Goal: Information Seeking & Learning: Learn about a topic

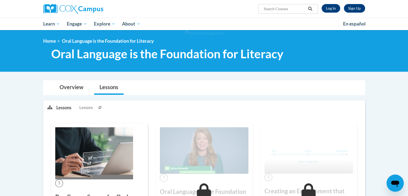
click at [242, 13] on div "Sign Up Log In Search Search..." at bounding box center [204, 9] width 338 height 18
click at [335, 8] on link "Log In" at bounding box center [331, 8] width 19 height 9
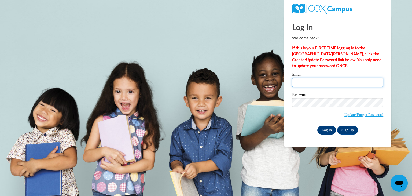
type input "mestori@sunprairieschools.org"
click at [330, 132] on input "Log In" at bounding box center [327, 130] width 19 height 9
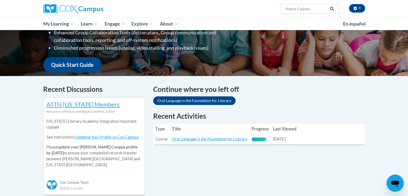
scroll to position [114, 0]
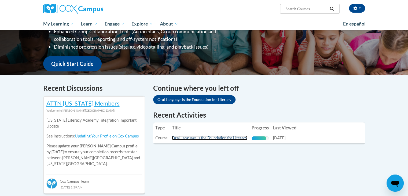
click at [227, 137] on link "Oral Language is the Foundation for Literacy" at bounding box center [209, 138] width 75 height 5
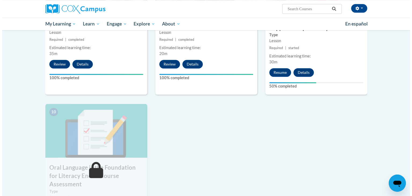
scroll to position [480, 0]
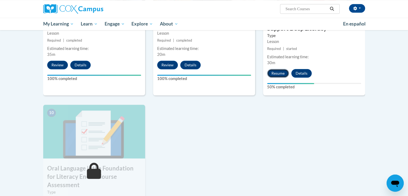
click at [282, 73] on button "Resume" at bounding box center [278, 73] width 22 height 9
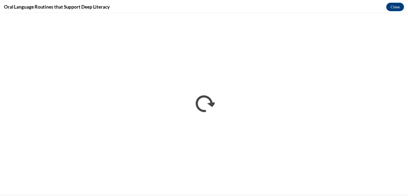
scroll to position [0, 0]
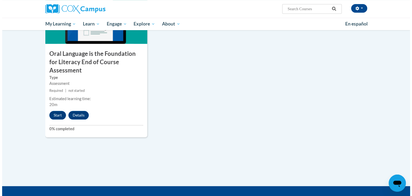
scroll to position [610, 0]
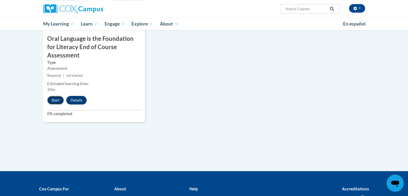
click at [57, 96] on button "Start" at bounding box center [55, 100] width 17 height 9
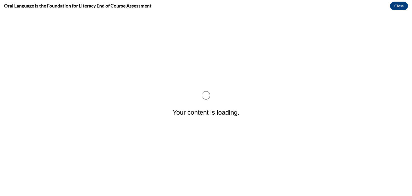
scroll to position [0, 0]
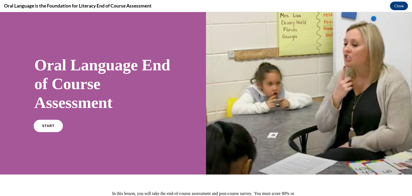
click at [51, 128] on link "START" at bounding box center [48, 126] width 29 height 12
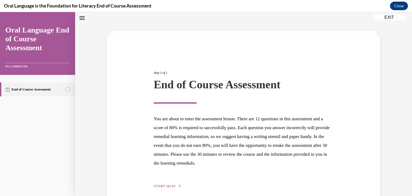
scroll to position [42, 0]
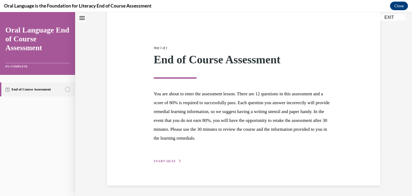
click at [158, 159] on button "START QUIZ" at bounding box center [168, 161] width 28 height 5
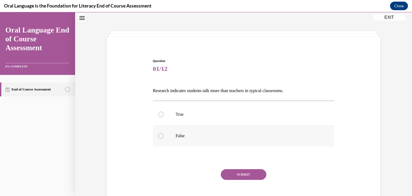
click at [164, 134] on label "False" at bounding box center [244, 135] width 182 height 21
click at [164, 134] on input "False" at bounding box center [160, 135] width 5 height 5
radio input "true"
click at [245, 175] on button "SUBMIT" at bounding box center [244, 174] width 46 height 11
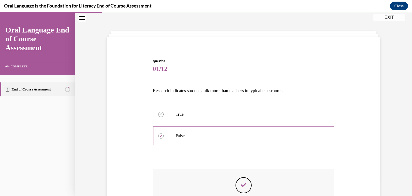
scroll to position [87, 0]
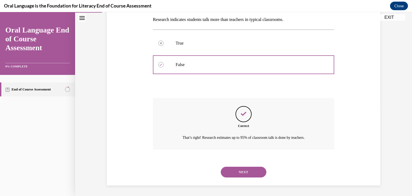
click at [243, 175] on button "NEXT" at bounding box center [244, 172] width 46 height 11
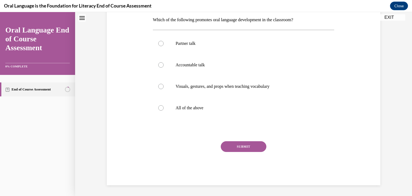
scroll to position [16, 0]
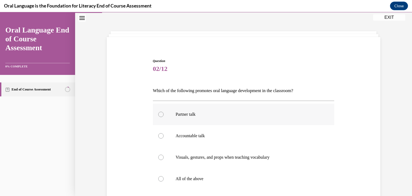
click at [184, 114] on p "Partner talk" at bounding box center [249, 114] width 146 height 5
click at [164, 114] on input "Partner talk" at bounding box center [160, 114] width 5 height 5
radio input "true"
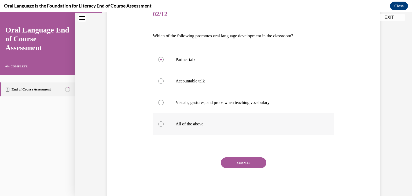
click at [191, 118] on label "All of the above" at bounding box center [244, 123] width 182 height 21
click at [164, 121] on input "All of the above" at bounding box center [160, 123] width 5 height 5
radio input "true"
click at [226, 162] on button "SUBMIT" at bounding box center [244, 162] width 46 height 11
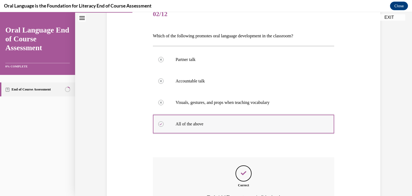
scroll to position [130, 0]
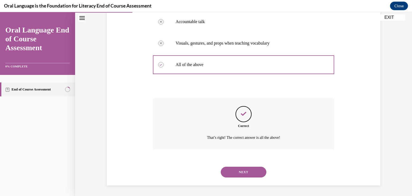
click at [245, 170] on button "NEXT" at bounding box center [244, 172] width 46 height 11
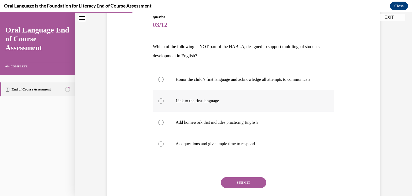
scroll to position [61, 0]
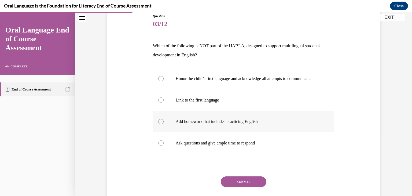
click at [226, 124] on p "Add homework that includes practicing English" at bounding box center [249, 121] width 146 height 5
click at [164, 124] on input "Add homework that includes practicing English" at bounding box center [160, 121] width 5 height 5
radio input "true"
click at [242, 187] on button "SUBMIT" at bounding box center [244, 181] width 46 height 11
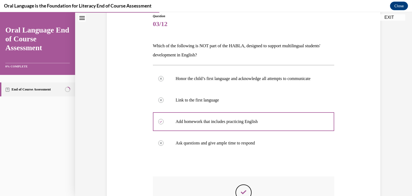
scroll to position [158, 0]
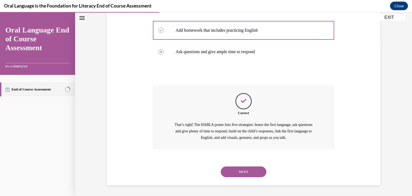
click at [244, 173] on button "NEXT" at bounding box center [244, 171] width 46 height 11
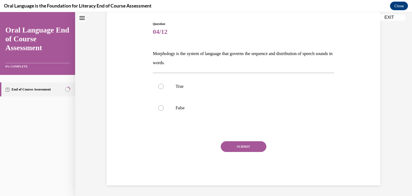
scroll to position [16, 0]
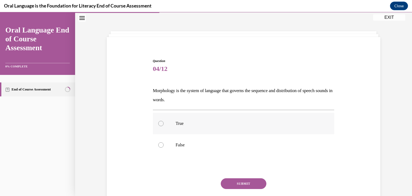
click at [159, 118] on label "True" at bounding box center [244, 123] width 182 height 21
click at [159, 121] on input "True" at bounding box center [160, 123] width 5 height 5
radio input "true"
click at [229, 180] on button "SUBMIT" at bounding box center [244, 183] width 46 height 11
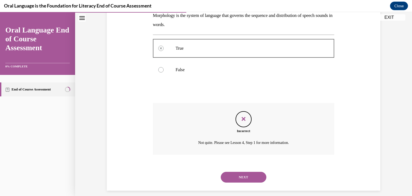
click at [244, 181] on button "NEXT" at bounding box center [244, 177] width 46 height 11
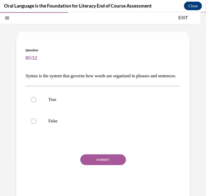
drag, startPoint x: 52, startPoint y: 85, endPoint x: 15, endPoint y: 74, distance: 38.1
click at [15, 74] on div "Question 05/12 Syntax is the system that governs how words are organized in phr…" at bounding box center [103, 112] width 206 height 199
copy p "Syntax is the system that governs how words are organized in phrases and senten…"
click at [55, 102] on p "True" at bounding box center [107, 99] width 119 height 5
click at [36, 102] on input "True" at bounding box center [33, 99] width 5 height 5
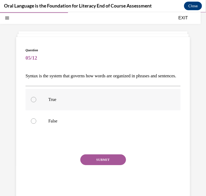
radio input "true"
click at [107, 164] on button "SUBMIT" at bounding box center [103, 159] width 46 height 11
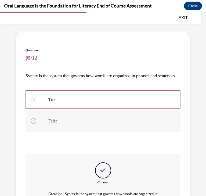
scroll to position [91, 0]
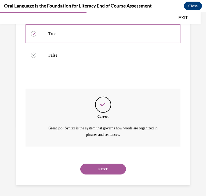
click at [103, 170] on button "NEXT" at bounding box center [103, 169] width 46 height 11
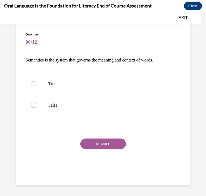
scroll to position [16, 0]
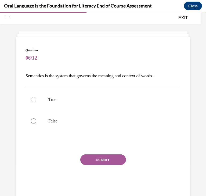
click at [52, 74] on p "Semantics is the system that governs the meaning and context of words." at bounding box center [103, 75] width 155 height 9
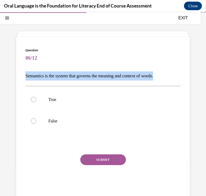
click at [52, 74] on p "Semantics is the system that governs the meaning and context of words." at bounding box center [103, 75] width 155 height 9
copy p "Semantics is the system that governs the meaning and context of words."
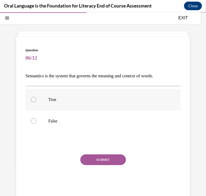
click at [79, 100] on p "True" at bounding box center [107, 99] width 119 height 5
click at [36, 100] on input "True" at bounding box center [33, 99] width 5 height 5
radio input "true"
click at [105, 161] on button "SUBMIT" at bounding box center [103, 159] width 46 height 11
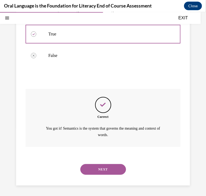
click at [108, 165] on button "NEXT" at bounding box center [103, 169] width 46 height 11
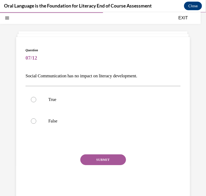
scroll to position [29, 0]
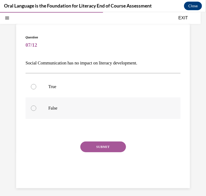
click at [60, 105] on p "False" at bounding box center [107, 107] width 119 height 5
click at [36, 105] on input "False" at bounding box center [33, 107] width 5 height 5
radio input "true"
click at [94, 147] on button "SUBMIT" at bounding box center [103, 146] width 46 height 11
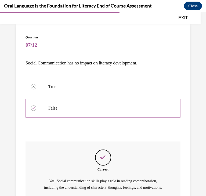
scroll to position [88, 0]
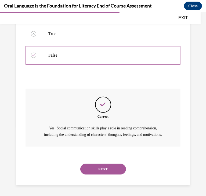
click at [107, 164] on button "NEXT" at bounding box center [103, 169] width 46 height 11
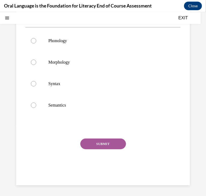
scroll to position [16, 0]
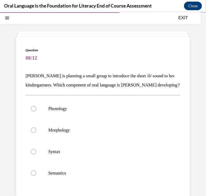
click at [58, 83] on p "[PERSON_NAME] is planning a small group to introduce the short /ŏ/ sound to her…" at bounding box center [103, 80] width 155 height 18
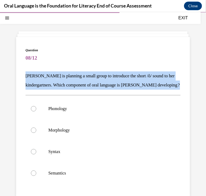
click at [58, 83] on p "[PERSON_NAME] is planning a small group to introduce the short /ŏ/ sound to her…" at bounding box center [103, 80] width 155 height 18
copy p "[PERSON_NAME] is planning a small group to introduce the short /ŏ/ sound to her…"
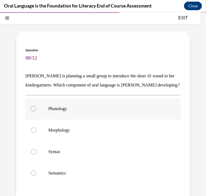
click at [46, 119] on label "Phonology" at bounding box center [103, 108] width 155 height 21
click at [36, 111] on input "Phonology" at bounding box center [33, 108] width 5 height 5
radio input "true"
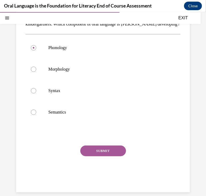
click at [93, 156] on button "SUBMIT" at bounding box center [103, 150] width 46 height 11
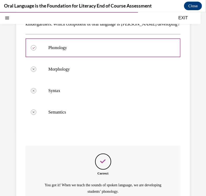
scroll to position [143, 0]
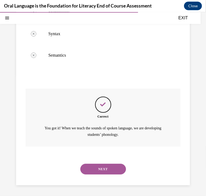
drag, startPoint x: 112, startPoint y: 175, endPoint x: 109, endPoint y: 167, distance: 8.0
click at [109, 167] on div "NEXT" at bounding box center [103, 168] width 155 height 21
click at [109, 167] on button "NEXT" at bounding box center [103, 169] width 46 height 11
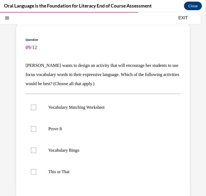
scroll to position [26, 0]
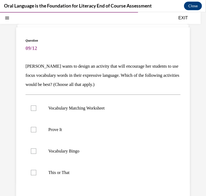
click at [104, 72] on p "[PERSON_NAME] wants to design an activity that will encourage her students to u…" at bounding box center [103, 74] width 155 height 27
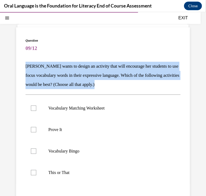
click at [104, 72] on p "[PERSON_NAME] wants to design an activity that will encourage her students to u…" at bounding box center [103, 74] width 155 height 27
copy p "[PERSON_NAME] wants to design an activity that will encourage her students to u…"
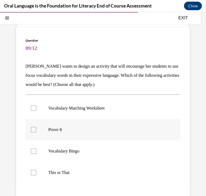
click at [49, 122] on label "Prove It" at bounding box center [103, 129] width 155 height 21
click at [36, 127] on input "Prove It" at bounding box center [33, 129] width 5 height 5
checkbox input "true"
click at [57, 149] on p "Vocabulary Bingo" at bounding box center [107, 150] width 119 height 5
click at [36, 149] on input "Vocabulary Bingo" at bounding box center [33, 150] width 5 height 5
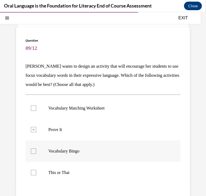
checkbox input "true"
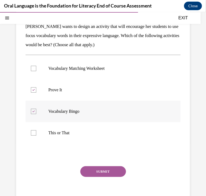
scroll to position [77, 0]
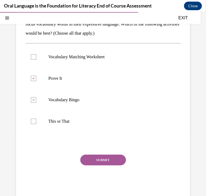
click at [94, 158] on button "SUBMIT" at bounding box center [103, 159] width 46 height 11
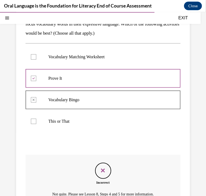
scroll to position [136, 0]
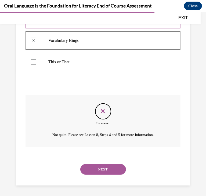
click at [102, 168] on button "NEXT" at bounding box center [103, 169] width 46 height 11
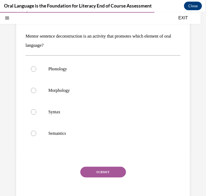
scroll to position [57, 0]
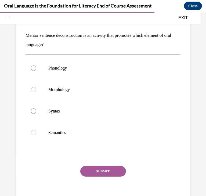
click at [58, 31] on p "Mentor sentence deconstruction is an activity that promotes which element of or…" at bounding box center [103, 40] width 155 height 18
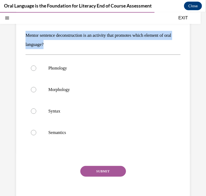
click at [58, 31] on p "Mentor sentence deconstruction is an activity that promotes which element of or…" at bounding box center [103, 40] width 155 height 18
copy p "Mentor sentence deconstruction is an activity that promotes which element of or…"
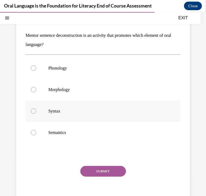
click at [72, 107] on label "Syntax" at bounding box center [103, 110] width 155 height 21
click at [36, 108] on input "Syntax" at bounding box center [33, 110] width 5 height 5
radio input "true"
click at [103, 170] on button "SUBMIT" at bounding box center [103, 171] width 46 height 11
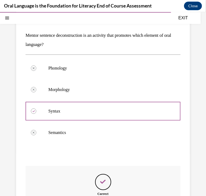
scroll to position [134, 0]
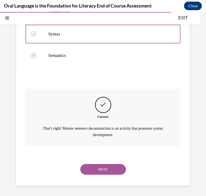
click at [102, 171] on button "NEXT" at bounding box center [103, 169] width 46 height 11
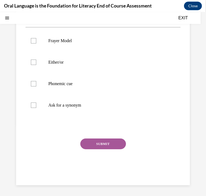
scroll to position [16, 0]
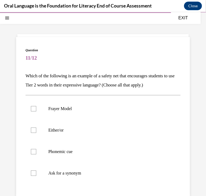
click at [95, 75] on p "Which of the following is an example of a safety net that encourages students t…" at bounding box center [103, 80] width 155 height 18
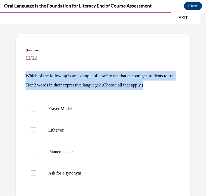
click at [95, 75] on p "Which of the following is an example of a safety net that encourages students t…" at bounding box center [103, 80] width 155 height 18
copy p "Which of the following is an example of a safety net that encourages students t…"
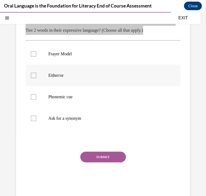
scroll to position [71, 0]
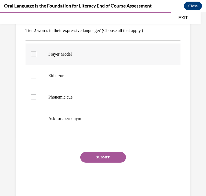
click at [64, 57] on p "Frayer Model" at bounding box center [107, 53] width 119 height 5
click at [36, 57] on input "Frayer Model" at bounding box center [33, 53] width 5 height 5
checkbox input "true"
click at [128, 121] on p "Ask for a synonym" at bounding box center [107, 118] width 119 height 5
click at [36, 121] on input "Ask for a synonym" at bounding box center [33, 118] width 5 height 5
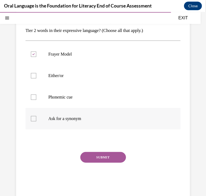
checkbox input "true"
click at [97, 162] on button "SUBMIT" at bounding box center [103, 157] width 46 height 11
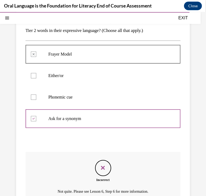
scroll to position [91, 0]
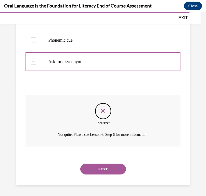
click at [102, 170] on button "NEXT" at bounding box center [103, 169] width 46 height 11
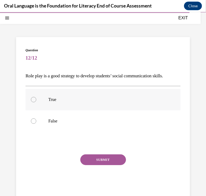
click at [86, 95] on label "True" at bounding box center [103, 99] width 155 height 21
click at [36, 97] on input "True" at bounding box center [33, 99] width 5 height 5
radio input "true"
click at [105, 158] on button "SUBMIT" at bounding box center [103, 159] width 46 height 11
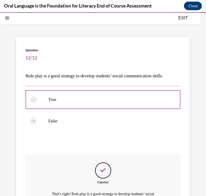
scroll to position [82, 0]
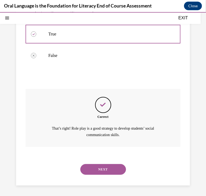
click at [107, 166] on button "NEXT" at bounding box center [103, 169] width 46 height 11
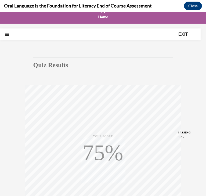
scroll to position [84, 0]
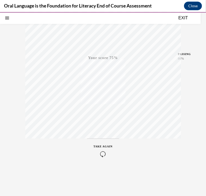
click at [100, 152] on icon "button" at bounding box center [102, 154] width 19 height 6
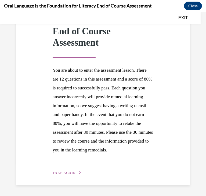
scroll to position [62, 0]
click at [62, 174] on span "TAKE AGAIN" at bounding box center [64, 173] width 23 height 4
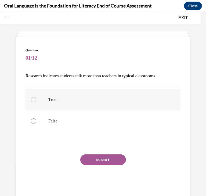
click at [51, 97] on p "True" at bounding box center [107, 99] width 119 height 5
click at [36, 97] on input "True" at bounding box center [33, 99] width 5 height 5
radio input "true"
click at [49, 121] on p "False" at bounding box center [107, 120] width 119 height 5
click at [36, 121] on input "False" at bounding box center [33, 120] width 5 height 5
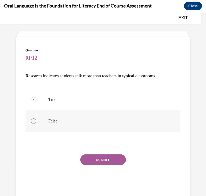
radio input "true"
click at [96, 157] on button "SUBMIT" at bounding box center [103, 159] width 46 height 11
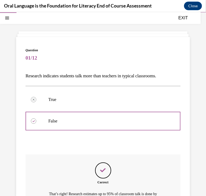
scroll to position [82, 0]
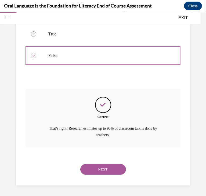
click at [99, 170] on button "NEXT" at bounding box center [103, 169] width 46 height 11
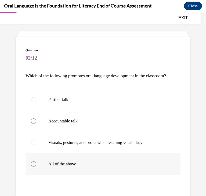
click at [87, 169] on label "All of the above" at bounding box center [103, 163] width 155 height 21
click at [36, 166] on input "All of the above" at bounding box center [33, 163] width 5 height 5
radio input "true"
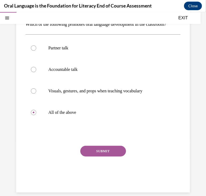
click at [105, 156] on button "SUBMIT" at bounding box center [103, 151] width 46 height 11
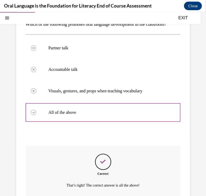
scroll to position [128, 0]
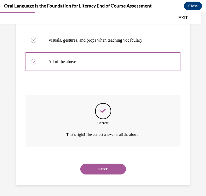
click at [106, 169] on button "NEXT" at bounding box center [103, 169] width 46 height 11
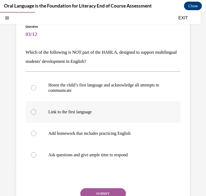
scroll to position [44, 0]
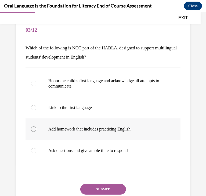
click at [116, 136] on label "Add homework that includes practicing English" at bounding box center [103, 128] width 155 height 21
click at [36, 132] on input "Add homework that includes practicing English" at bounding box center [33, 128] width 5 height 5
radio input "true"
click at [103, 188] on button "SUBMIT" at bounding box center [103, 189] width 46 height 11
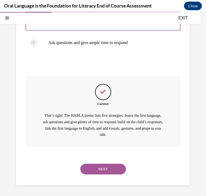
click at [102, 169] on button "NEXT" at bounding box center [103, 169] width 46 height 11
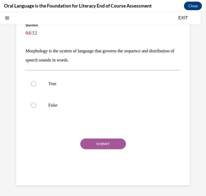
scroll to position [16, 0]
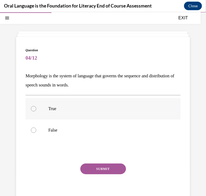
click at [70, 111] on p "True" at bounding box center [107, 108] width 119 height 5
click at [36, 111] on input "True" at bounding box center [33, 108] width 5 height 5
radio input "true"
click at [91, 77] on p "Morphology is the system of language that governs the sequence and distribution…" at bounding box center [103, 80] width 155 height 18
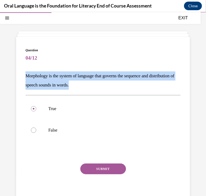
click at [91, 77] on p "Morphology is the system of language that governs the sequence and distribution…" at bounding box center [103, 80] width 155 height 18
copy p "Morphology is the system of language that governs the sequence and distribution…"
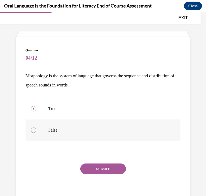
click at [55, 125] on label "False" at bounding box center [103, 129] width 155 height 21
click at [36, 127] on input "False" at bounding box center [33, 129] width 5 height 5
radio input "true"
click at [97, 169] on button "SUBMIT" at bounding box center [103, 168] width 46 height 11
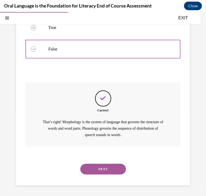
click at [103, 169] on button "NEXT" at bounding box center [103, 169] width 46 height 11
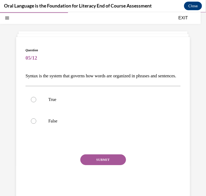
click at [71, 75] on p "Syntax is the system that governs how words are organized in phrases and senten…" at bounding box center [103, 75] width 155 height 9
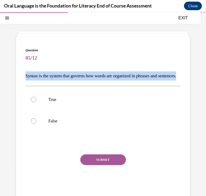
click at [71, 75] on p "Syntax is the system that governs how words are organized in phrases and senten…" at bounding box center [103, 75] width 155 height 9
copy p "Syntax is the system that governs how words are organized in phrases and senten…"
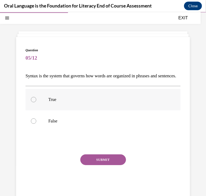
click at [48, 109] on label "True" at bounding box center [103, 99] width 155 height 21
click at [36, 102] on input "True" at bounding box center [33, 99] width 5 height 5
radio input "true"
click at [96, 165] on button "SUBMIT" at bounding box center [103, 159] width 46 height 11
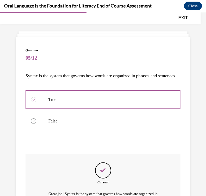
click at [96, 172] on div "Question 05/12 Syntax is the system that governs how words are organized in phr…" at bounding box center [103, 148] width 155 height 201
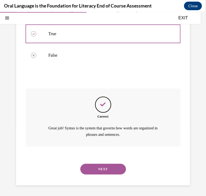
click at [107, 171] on button "NEXT" at bounding box center [103, 169] width 46 height 11
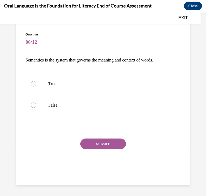
scroll to position [16, 0]
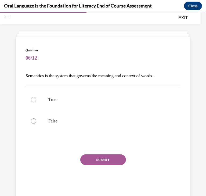
click at [95, 73] on p "Semantics is the system that governs the meaning and context of words." at bounding box center [103, 75] width 155 height 9
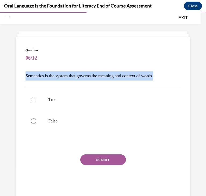
click at [95, 73] on p "Semantics is the system that governs the meaning and context of words." at bounding box center [103, 75] width 155 height 9
copy p "Semantics is the system that governs the meaning and context of words."
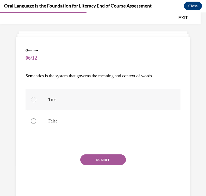
click at [44, 102] on label "True" at bounding box center [103, 99] width 155 height 21
click at [36, 102] on input "True" at bounding box center [33, 99] width 5 height 5
radio input "true"
click at [99, 164] on button "SUBMIT" at bounding box center [103, 159] width 46 height 11
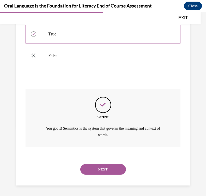
click at [103, 165] on button "NEXT" at bounding box center [103, 169] width 46 height 11
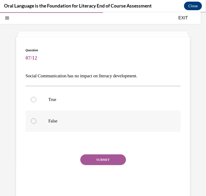
click at [65, 121] on p "False" at bounding box center [107, 120] width 119 height 5
click at [36, 121] on input "False" at bounding box center [33, 120] width 5 height 5
radio input "true"
click at [95, 159] on button "SUBMIT" at bounding box center [103, 159] width 46 height 11
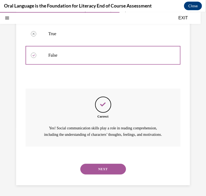
click at [105, 166] on button "NEXT" at bounding box center [103, 169] width 46 height 11
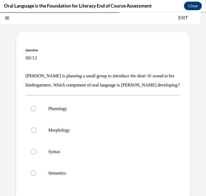
scroll to position [67, 0]
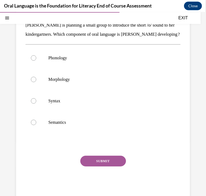
click at [79, 34] on p "[PERSON_NAME] is planning a small group to introduce the short /ŏ/ sound to her…" at bounding box center [103, 29] width 155 height 18
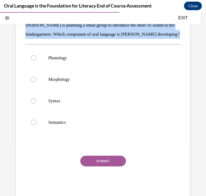
click at [79, 34] on p "[PERSON_NAME] is planning a small group to introduce the short /ŏ/ sound to her…" at bounding box center [103, 29] width 155 height 18
copy p "[PERSON_NAME] is planning a small group to introduce the short /ŏ/ sound to her…"
click at [79, 34] on p "[PERSON_NAME] is planning a small group to introduce the short /ŏ/ sound to her…" at bounding box center [103, 29] width 155 height 18
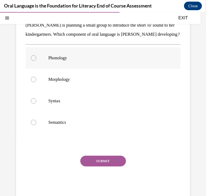
click at [81, 62] on label "Phonology" at bounding box center [103, 57] width 155 height 21
click at [36, 60] on input "Phonology" at bounding box center [33, 57] width 5 height 5
radio input "true"
click at [90, 165] on button "SUBMIT" at bounding box center [103, 160] width 46 height 11
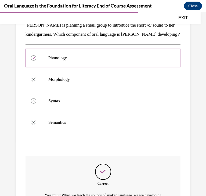
scroll to position [143, 0]
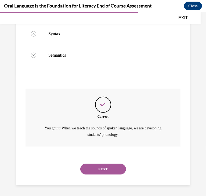
click at [106, 170] on button "NEXT" at bounding box center [103, 169] width 46 height 11
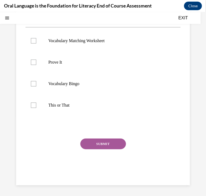
scroll to position [16, 0]
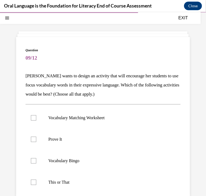
click at [103, 78] on p "[PERSON_NAME] wants to design an activity that will encourage her students to u…" at bounding box center [103, 84] width 155 height 27
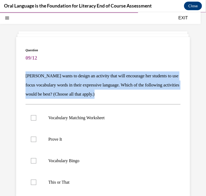
click at [103, 78] on p "[PERSON_NAME] wants to design an activity that will encourage her students to u…" at bounding box center [103, 84] width 155 height 27
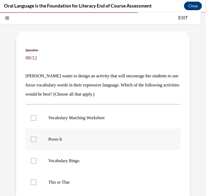
click at [65, 140] on p "Prove It" at bounding box center [107, 138] width 119 height 5
click at [36, 140] on input "Prove It" at bounding box center [33, 138] width 5 height 5
checkbox input "true"
click at [75, 161] on p "Vocabulary Bingo" at bounding box center [107, 160] width 119 height 5
click at [36, 161] on input "Vocabulary Bingo" at bounding box center [33, 160] width 5 height 5
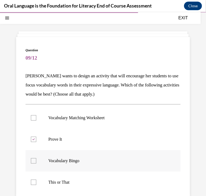
checkbox input "true"
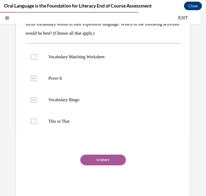
click at [107, 157] on button "SUBMIT" at bounding box center [103, 159] width 46 height 11
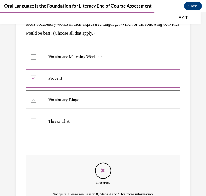
scroll to position [136, 0]
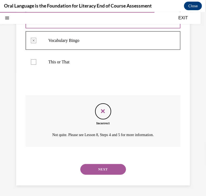
click at [112, 169] on button "NEXT" at bounding box center [103, 169] width 46 height 11
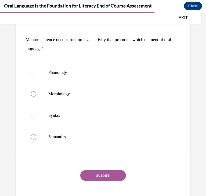
scroll to position [55, 0]
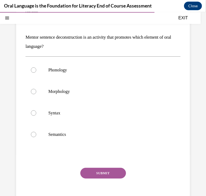
click at [112, 38] on p "Mentor sentence deconstruction is an activity that promotes which element of or…" at bounding box center [103, 41] width 155 height 18
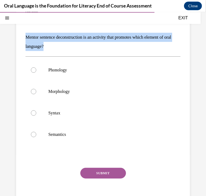
click at [112, 38] on p "Mentor sentence deconstruction is an activity that promotes which element of or…" at bounding box center [103, 41] width 155 height 18
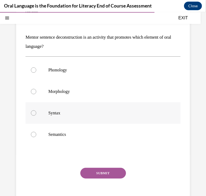
click at [72, 110] on p "Syntax" at bounding box center [107, 112] width 119 height 5
click at [36, 110] on input "Syntax" at bounding box center [33, 112] width 5 height 5
radio input "true"
click at [96, 173] on button "SUBMIT" at bounding box center [103, 173] width 46 height 11
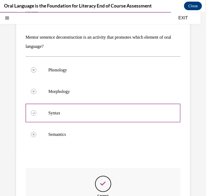
scroll to position [134, 0]
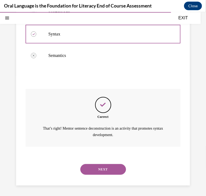
click at [86, 165] on button "NEXT" at bounding box center [103, 169] width 46 height 11
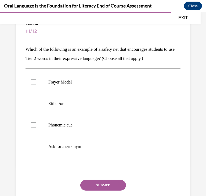
scroll to position [43, 0]
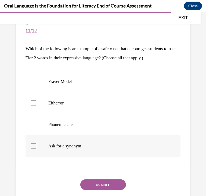
click at [84, 157] on label "Ask for a synonym" at bounding box center [103, 145] width 155 height 21
click at [36, 148] on input "Ask for a synonym" at bounding box center [33, 145] width 5 height 5
checkbox input "true"
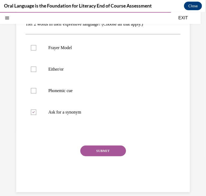
click at [96, 156] on button "SUBMIT" at bounding box center [103, 150] width 46 height 11
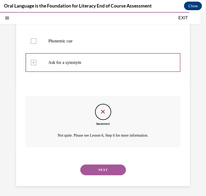
scroll to position [127, 0]
click at [106, 175] on button "NEXT" at bounding box center [103, 169] width 46 height 11
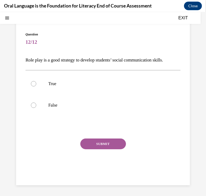
scroll to position [16, 0]
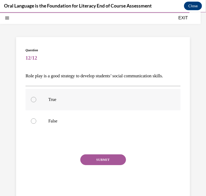
click at [101, 99] on p "True" at bounding box center [107, 99] width 119 height 5
click at [36, 99] on input "True" at bounding box center [33, 99] width 5 height 5
radio input "true"
click at [97, 159] on button "SUBMIT" at bounding box center [103, 159] width 46 height 11
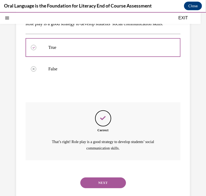
scroll to position [82, 0]
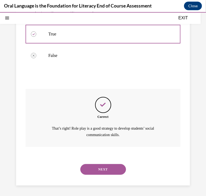
click at [104, 168] on button "NEXT" at bounding box center [103, 169] width 46 height 11
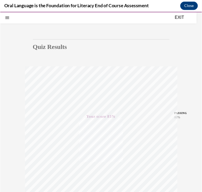
scroll to position [23, 0]
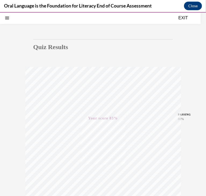
click at [185, 17] on button "EXIT" at bounding box center [183, 17] width 32 height 6
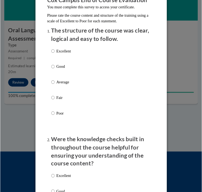
scroll to position [0, 0]
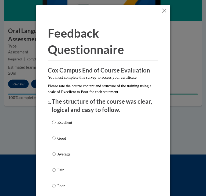
click at [164, 12] on button "Close" at bounding box center [164, 10] width 7 height 7
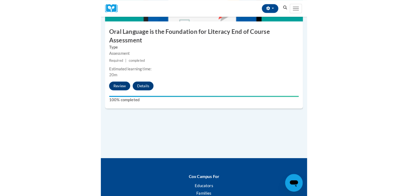
scroll to position [665, 0]
